Goal: Register for event/course

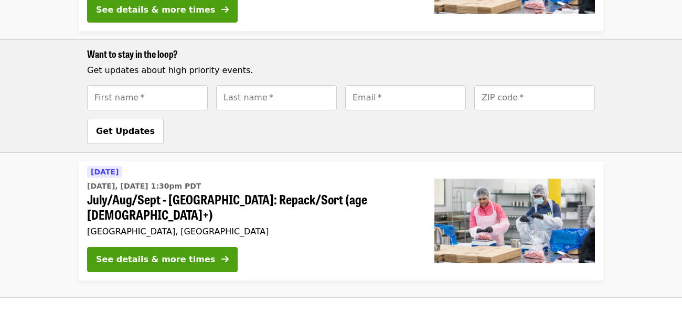
scroll to position [866, 0]
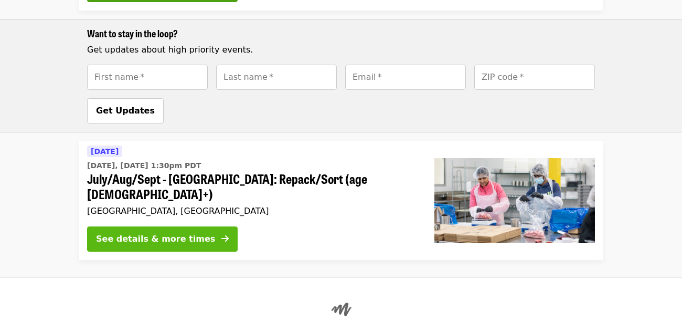
click at [190, 226] on button "See details & more times" at bounding box center [162, 238] width 151 height 25
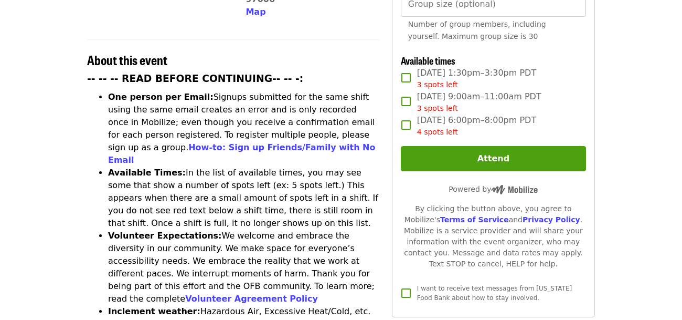
scroll to position [375, 0]
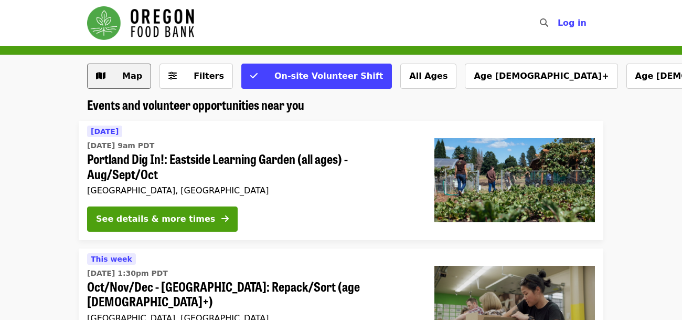
click at [102, 79] on icon "map icon" at bounding box center [100, 76] width 9 height 10
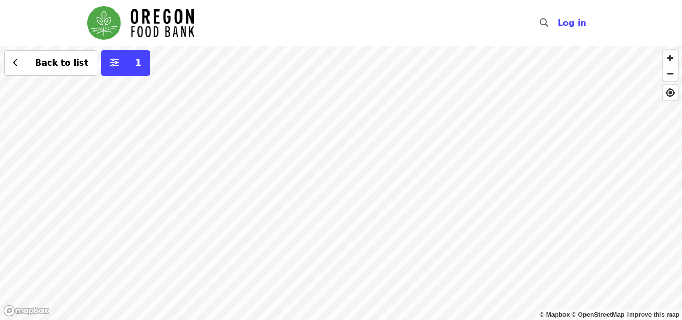
click at [84, 239] on div "Back to list 1" at bounding box center [341, 183] width 682 height 274
click at [546, 99] on div "See 2 actions at this location Back to list 1" at bounding box center [341, 183] width 682 height 274
click at [333, 170] on div "Back to list 1" at bounding box center [341, 183] width 682 height 274
click at [319, 197] on button "See 4 actions at this location" at bounding box center [329, 191] width 138 height 13
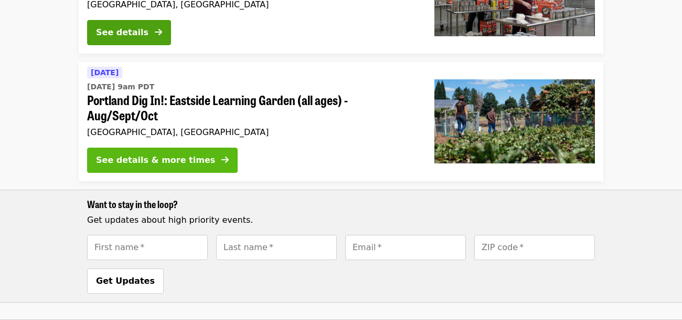
scroll to position [558, 0]
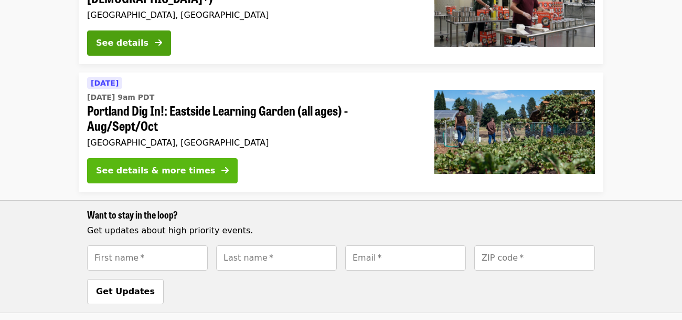
click at [130, 164] on div "See details & more times" at bounding box center [155, 170] width 119 height 13
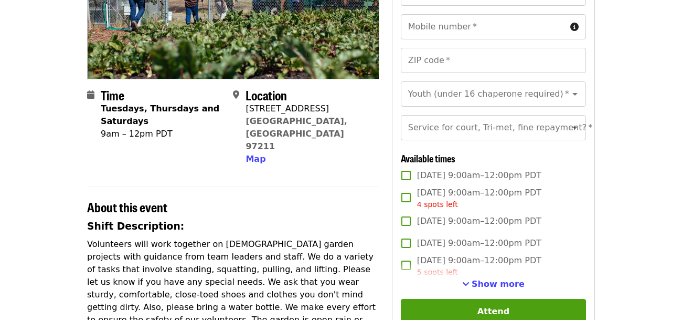
scroll to position [175, 0]
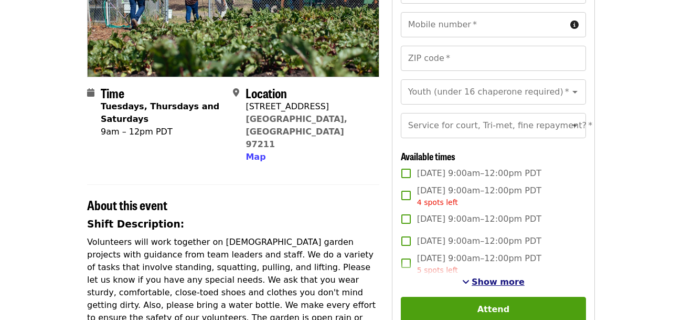
click at [489, 279] on span "Show more" at bounding box center [498, 282] width 53 height 10
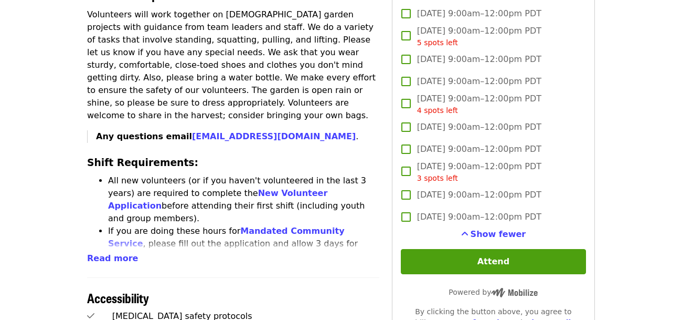
scroll to position [0, 0]
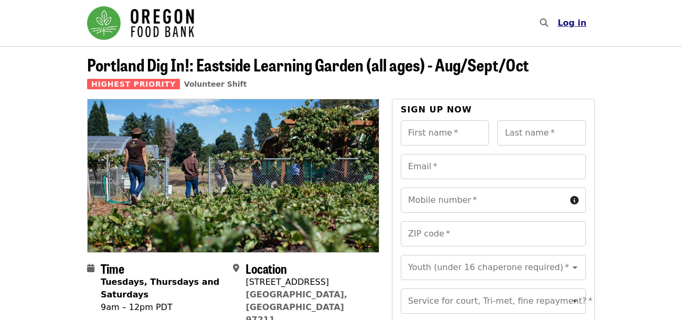
click at [579, 24] on span "Log in" at bounding box center [572, 23] width 29 height 10
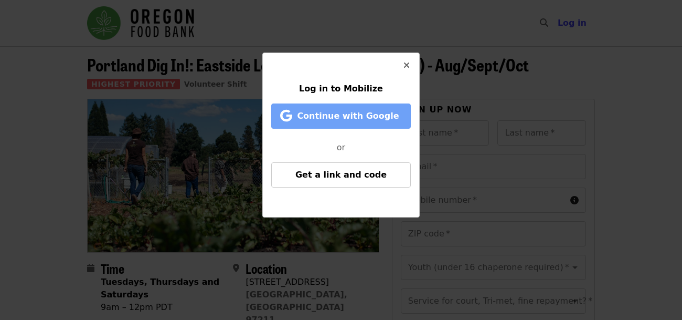
click at [354, 108] on button "Continue with Google" at bounding box center [341, 115] width 140 height 25
